Goal: Task Accomplishment & Management: Complete application form

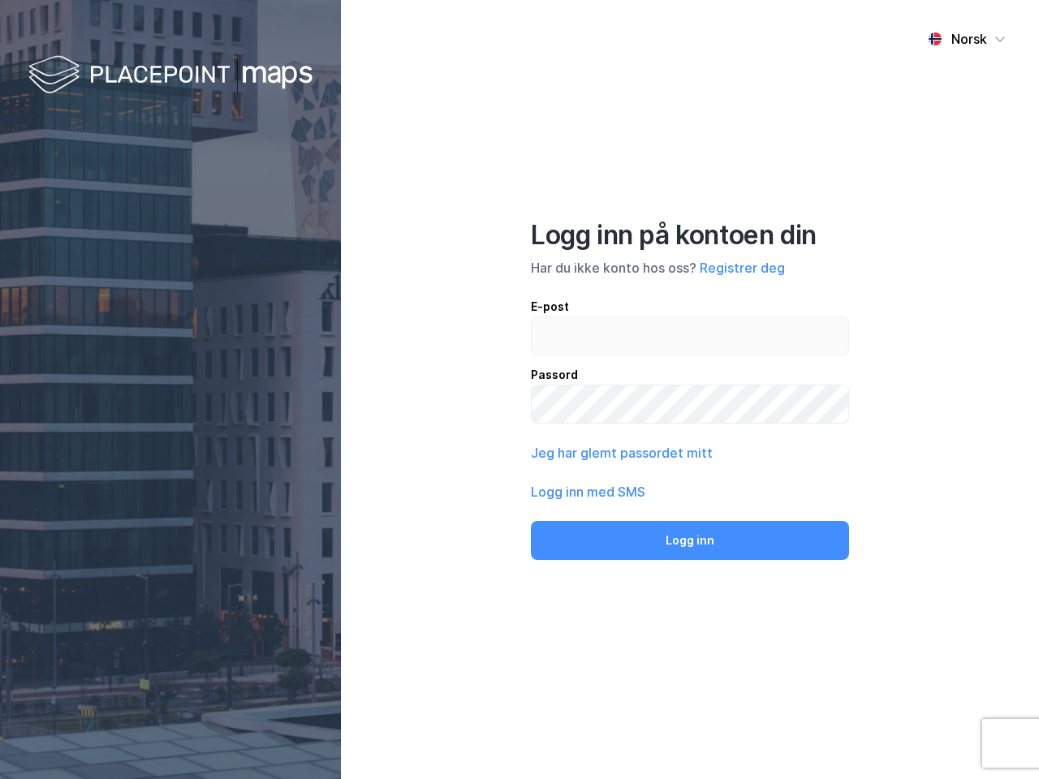
click at [519, 390] on div "Norsk Logg inn på kontoen din Har du ikke konto hos oss? Registrer deg E-post P…" at bounding box center [690, 389] width 698 height 779
click at [170, 75] on img at bounding box center [170, 76] width 284 height 48
click at [967, 39] on div "Norsk" at bounding box center [969, 38] width 36 height 19
click at [742, 268] on button "Registrer deg" at bounding box center [742, 267] width 85 height 19
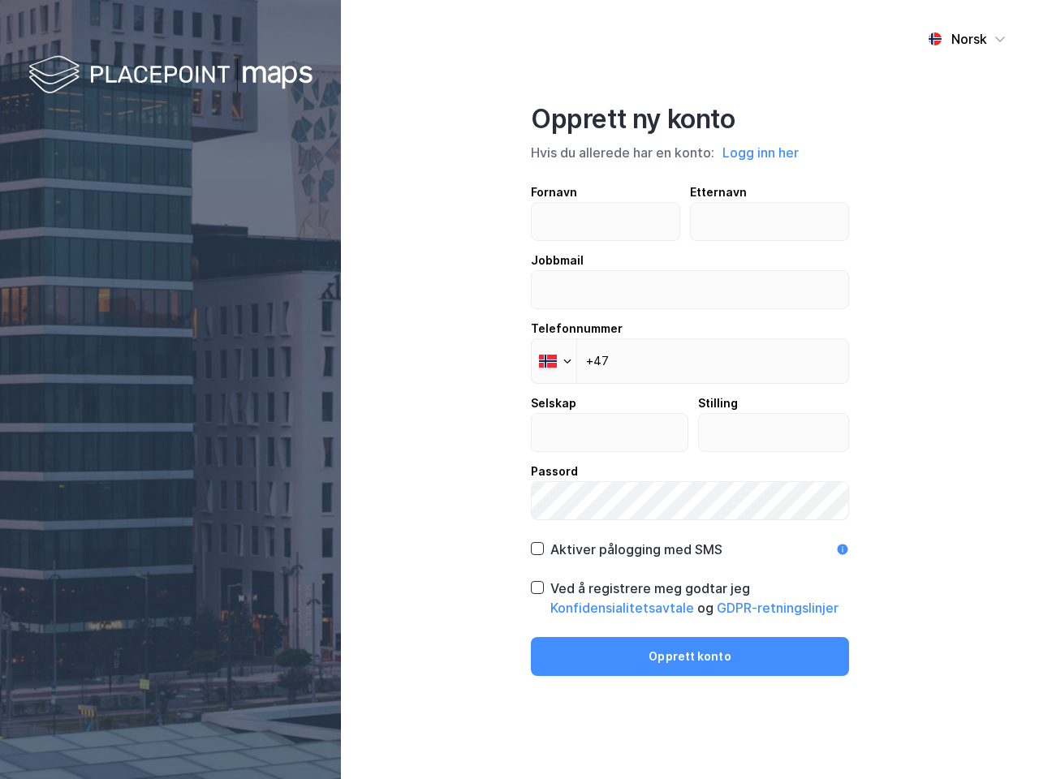
click at [620, 453] on div "Fornavn Etternavn Jobbmail Telefonnummer Phone +47 Selskap Stilling Passord" at bounding box center [690, 352] width 318 height 338
click at [690, 541] on div "Opprett ny konto Hvis du allerede har en konto: Logg inn her Fornavn Etternavn …" at bounding box center [690, 389] width 318 height 573
